Goal: Information Seeking & Learning: Learn about a topic

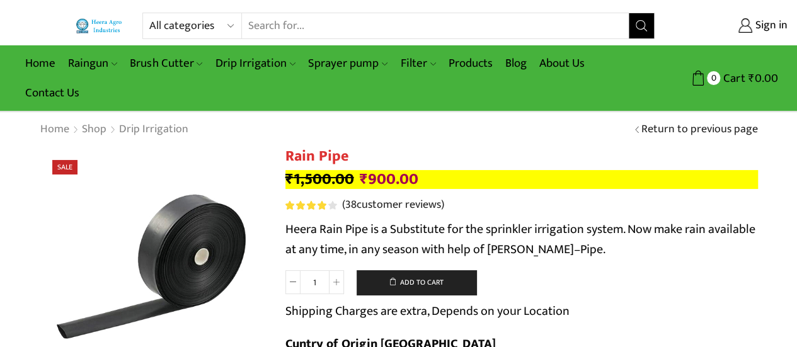
click at [222, 19] on select "All categories Accessories Air Release Valve Brush Cutter Domestic Use Drip Irr…" at bounding box center [195, 25] width 93 height 25
select select "sprinkler"
click at [149, 13] on select "All categories Accessories Air Release Valve Brush Cutter Domestic Use Drip Irr…" at bounding box center [195, 25] width 93 height 25
click at [321, 27] on input "Search input" at bounding box center [423, 25] width 412 height 25
type input "sprinkler"
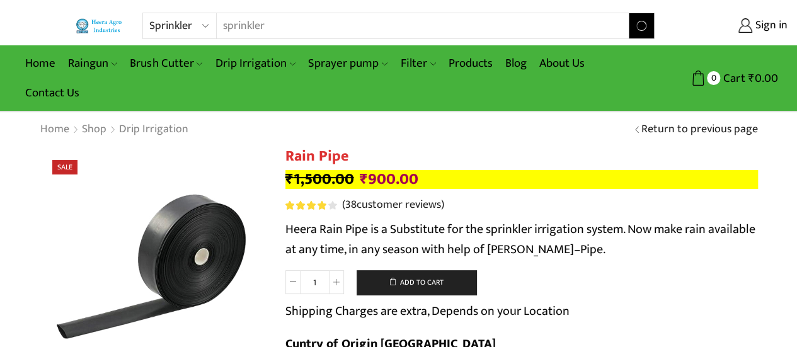
click at [629, 13] on button "Search" at bounding box center [641, 25] width 25 height 25
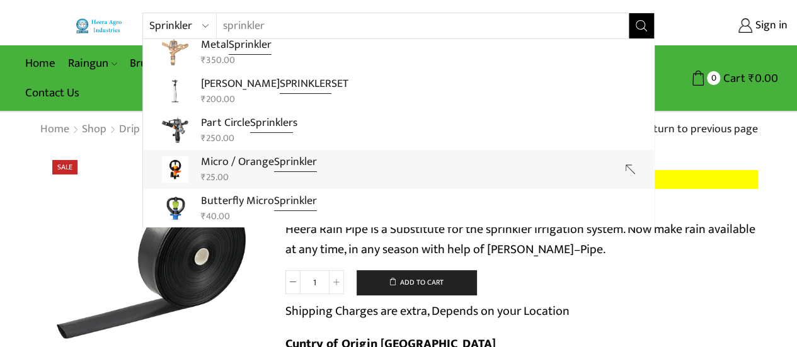
scroll to position [37, 0]
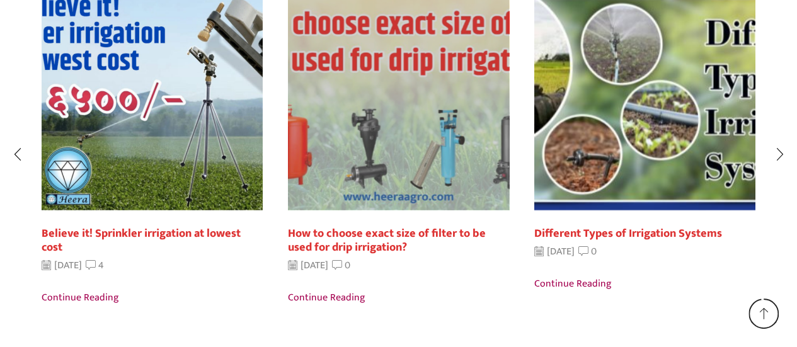
scroll to position [937, 0]
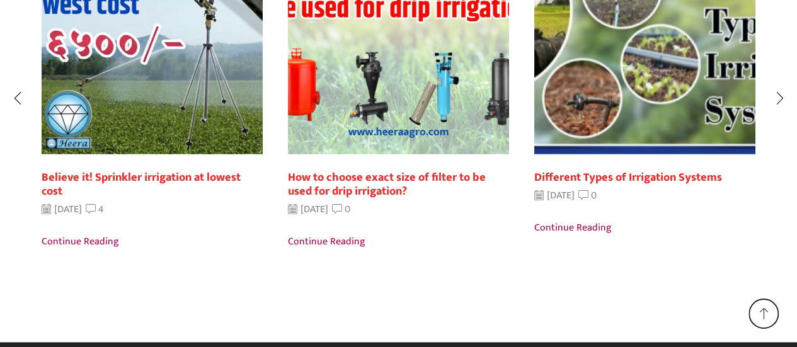
click at [170, 171] on link "Believe it! Sprinkler irrigation at lowest cost" at bounding box center [141, 184] width 199 height 33
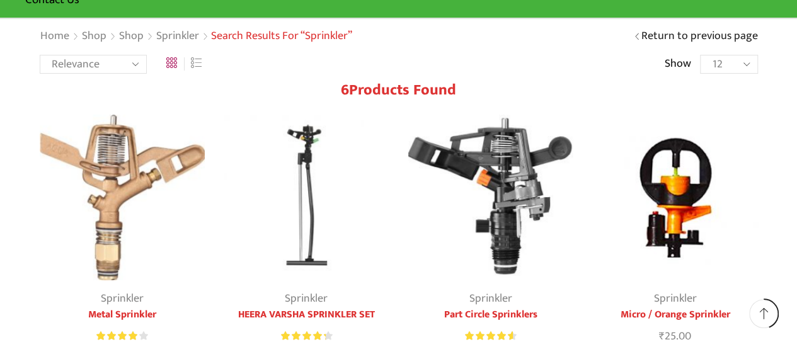
scroll to position [0, 0]
